Goal: Task Accomplishment & Management: Manage account settings

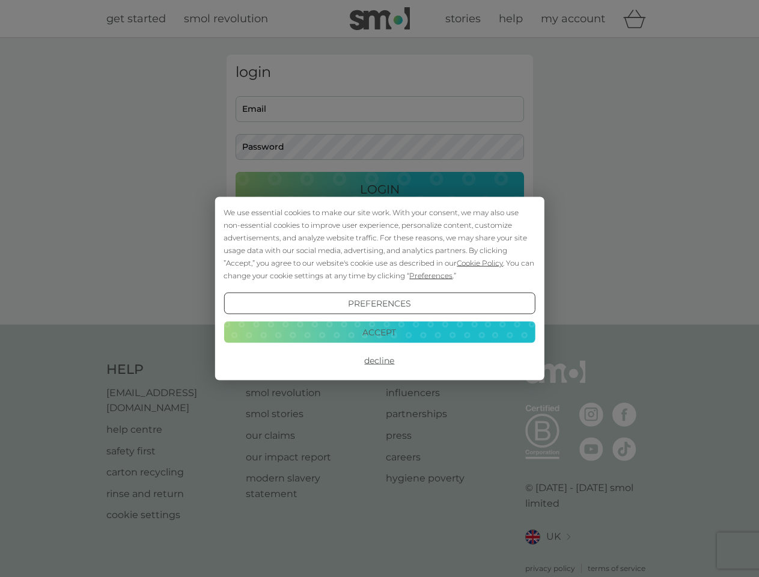
click at [480, 263] on span "Cookie Policy" at bounding box center [480, 263] width 46 height 9
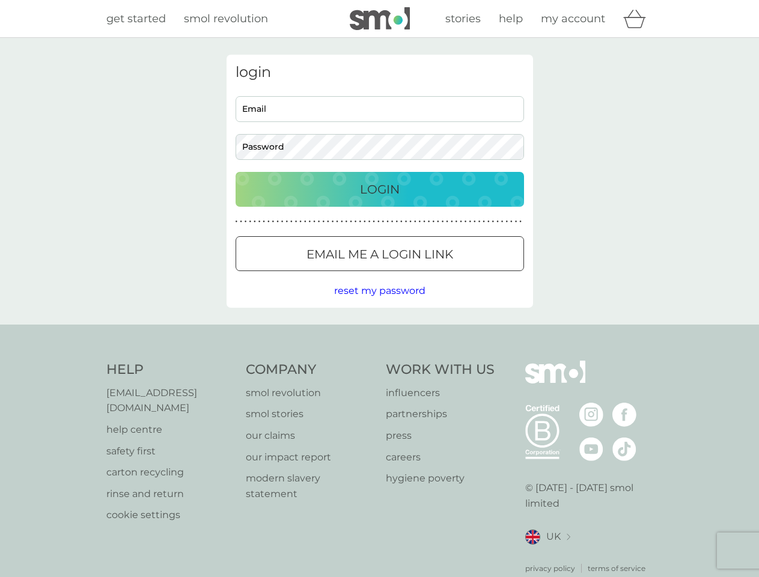
click at [430, 275] on div "login Email Password Login ● ● ● ● ● ● ● ● ● ● ● ● ● ● ● ● ● ● ● ● ● ● ● ● ● ● …" at bounding box center [380, 181] width 307 height 253
click at [379, 304] on div "login Email Password Login ● ● ● ● ● ● ● ● ● ● ● ● ● ● ● ● ● ● ● ● ● ● ● ● ● ● …" at bounding box center [380, 181] width 307 height 253
click at [379, 361] on div "Help [EMAIL_ADDRESS][DOMAIN_NAME] help centre safety first carton recycling rin…" at bounding box center [379, 467] width 547 height 213
click at [379, 332] on div "Help [EMAIL_ADDRESS][DOMAIN_NAME] help centre safety first carton recycling rin…" at bounding box center [379, 468] width 759 height 286
